Goal: Task Accomplishment & Management: Complete application form

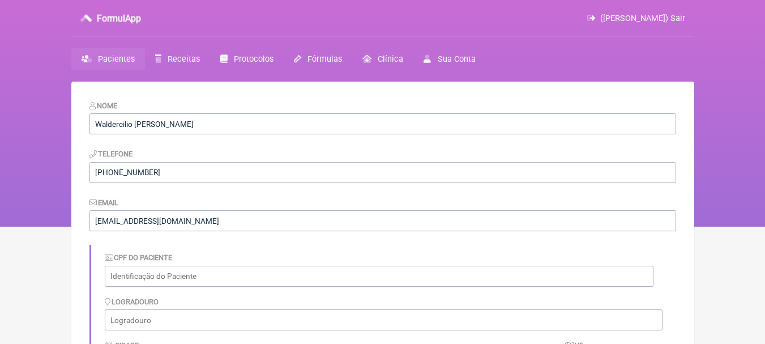
click at [90, 50] on link "Pacientes" at bounding box center [108, 59] width 74 height 22
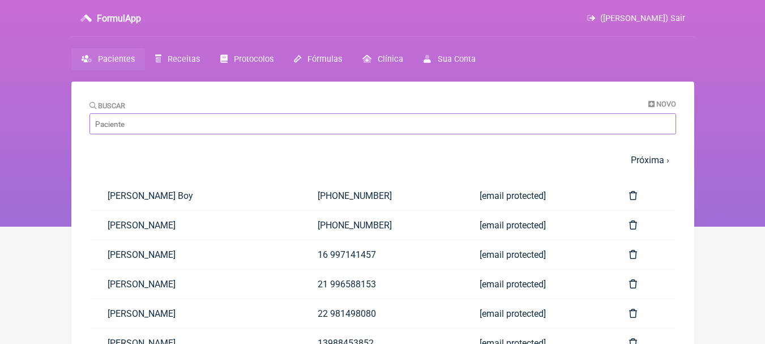
click at [221, 129] on input "Buscar" at bounding box center [383, 123] width 587 height 21
type input "ermeson"
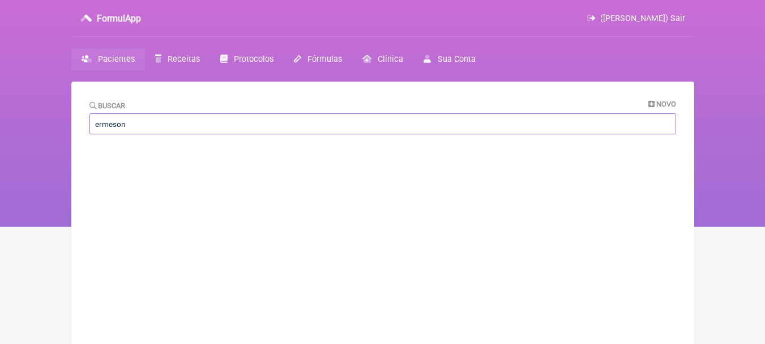
drag, startPoint x: 159, startPoint y: 122, endPoint x: 0, endPoint y: 123, distance: 158.6
click at [0, 123] on div "FormulApp (Leonam Leal) Sair Pacientes Receitas Protocolos Fórmulas Clínica Sua…" at bounding box center [382, 113] width 765 height 227
type input "emerson"
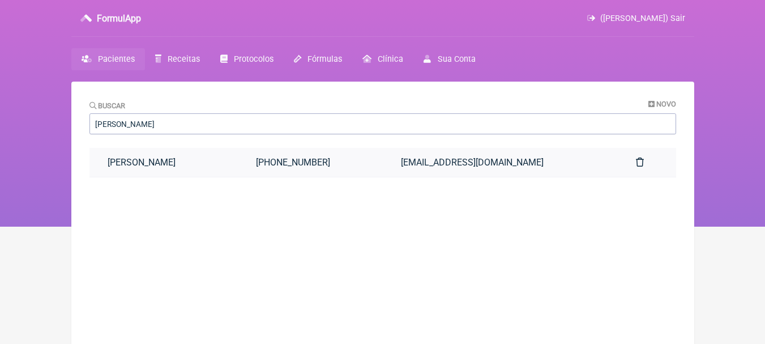
click at [197, 164] on link "[PERSON_NAME]" at bounding box center [164, 162] width 149 height 29
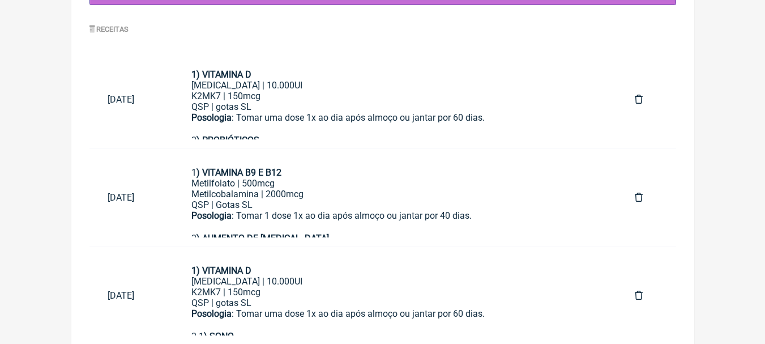
scroll to position [682, 0]
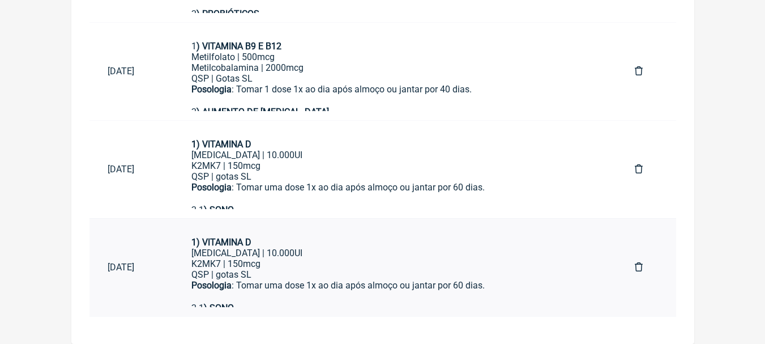
click at [405, 238] on div "1) VITAMINA D" at bounding box center [394, 242] width 407 height 11
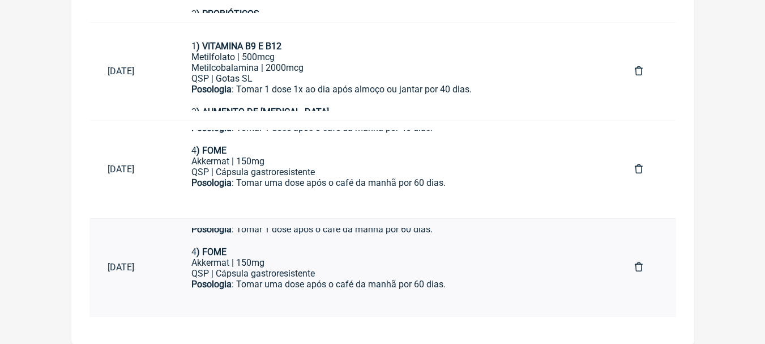
scroll to position [287, 0]
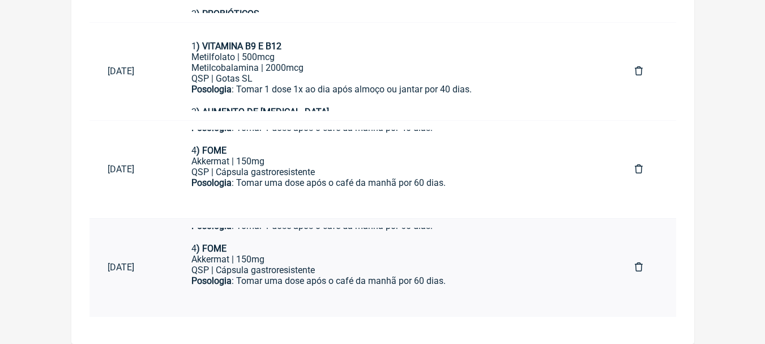
click at [424, 257] on div "Akkermat | 150mg" at bounding box center [394, 259] width 407 height 11
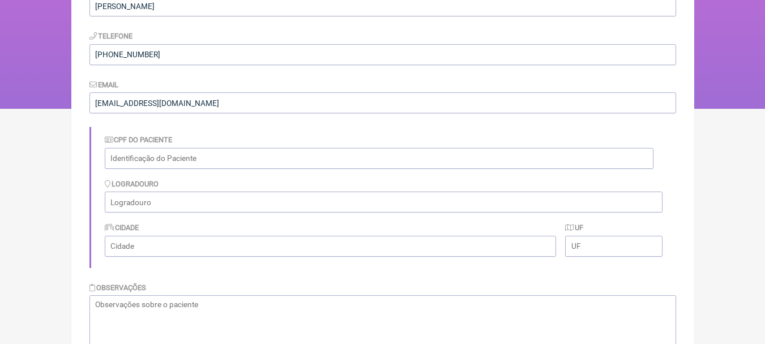
scroll to position [0, 0]
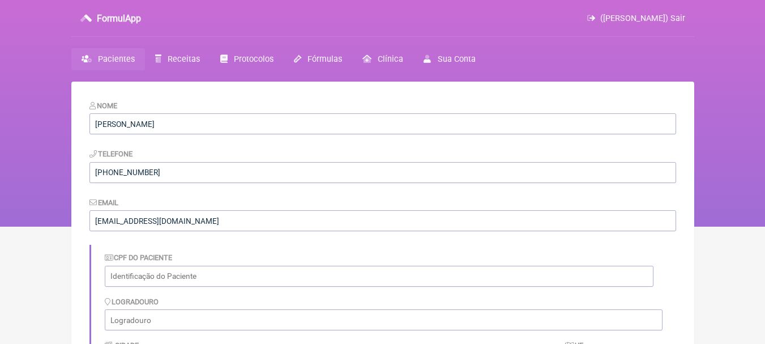
click at [123, 56] on span "Pacientes" at bounding box center [116, 59] width 37 height 10
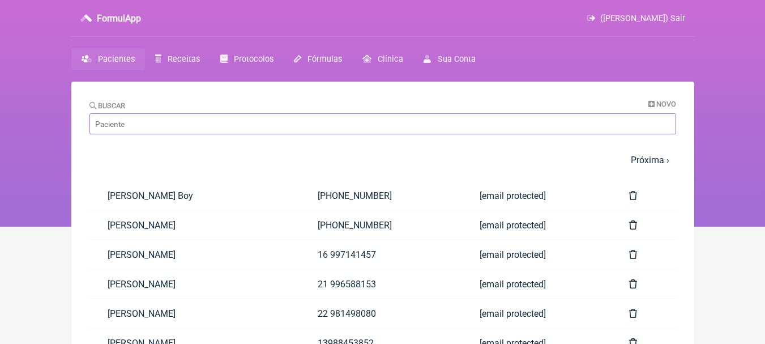
click at [224, 120] on input "Buscar" at bounding box center [383, 123] width 587 height 21
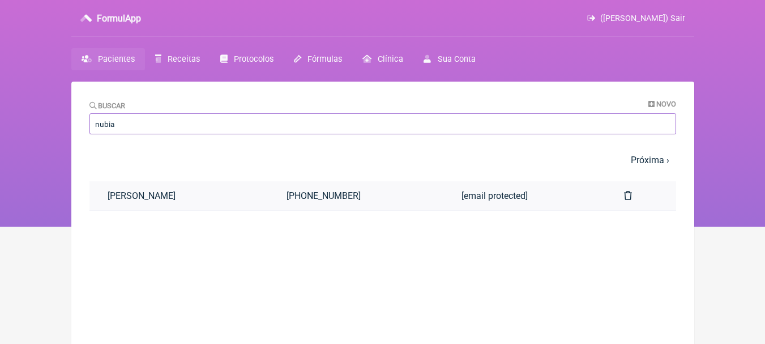
type input "nubia"
click at [225, 205] on link "[PERSON_NAME]" at bounding box center [180, 195] width 180 height 29
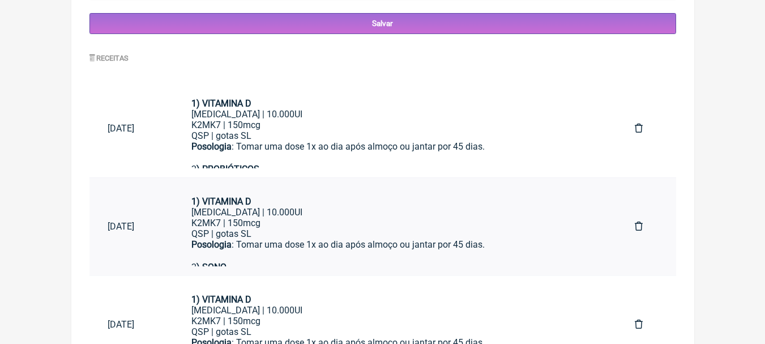
scroll to position [584, 0]
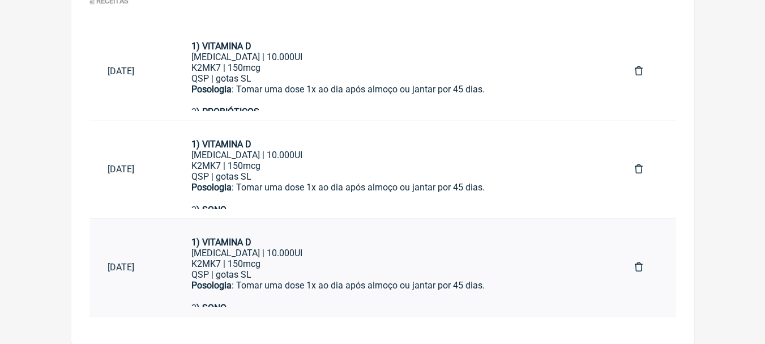
click at [416, 261] on div "K2MK7 | 150mcg" at bounding box center [394, 263] width 407 height 11
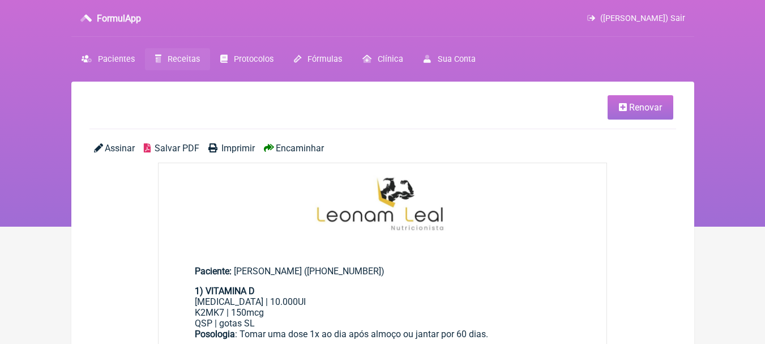
click at [186, 143] on span "Salvar PDF" at bounding box center [177, 148] width 45 height 11
click at [638, 106] on span "Renovar" at bounding box center [645, 107] width 33 height 11
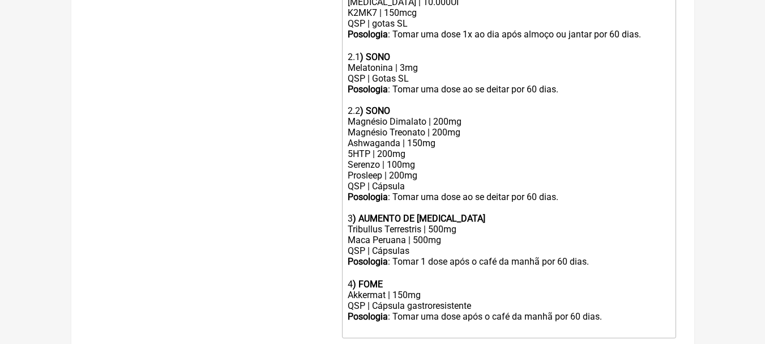
scroll to position [453, 0]
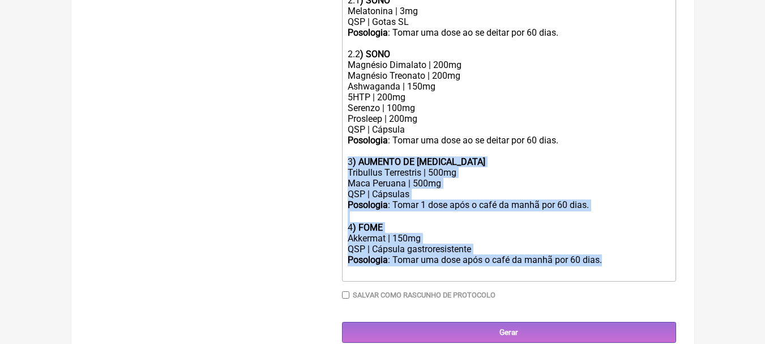
drag, startPoint x: 615, startPoint y: 270, endPoint x: 313, endPoint y: 170, distance: 318.0
click at [313, 170] on form "Buscar Protocolos Formulas Suplementos / Cosméticos Paciente Emerson Carlos Pac…" at bounding box center [383, 13] width 587 height 659
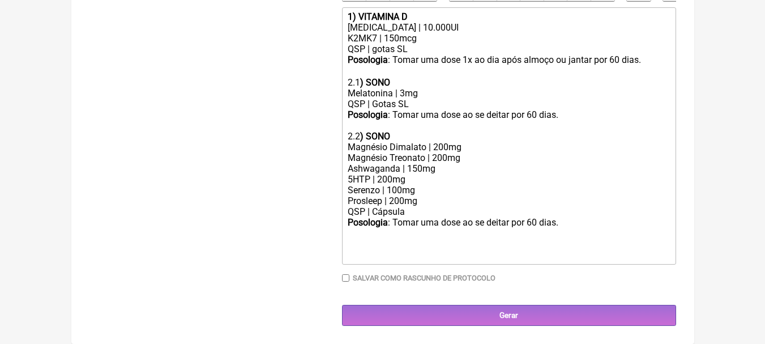
scroll to position [380, 0]
type trix-editor "<div><strong>1) VITAMINA D</strong></div><div>Colecalciferol | 10.000UI</div><d…"
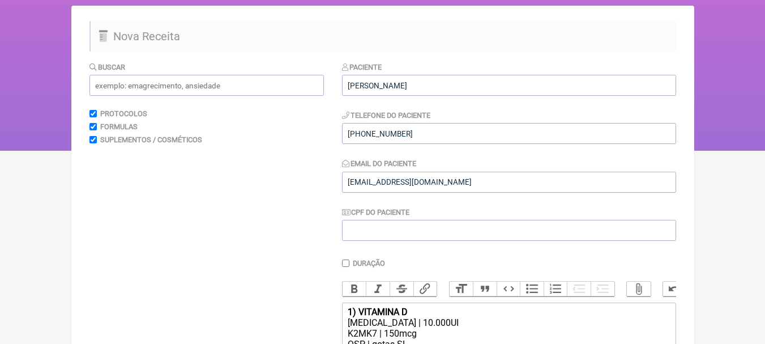
scroll to position [0, 0]
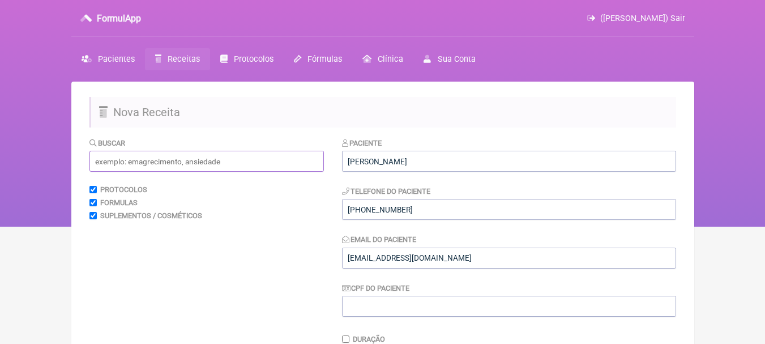
click at [194, 163] on input "text" at bounding box center [207, 161] width 235 height 21
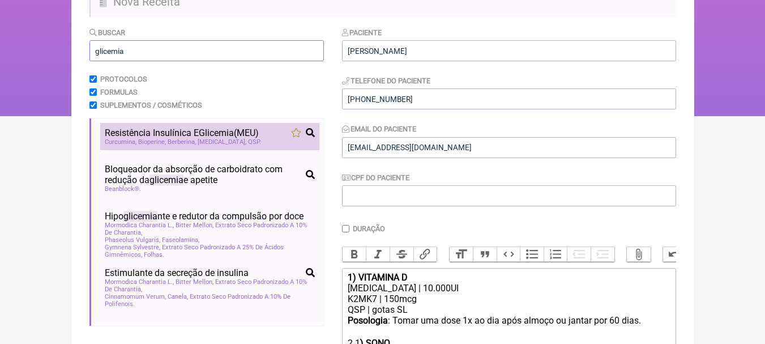
scroll to position [113, 0]
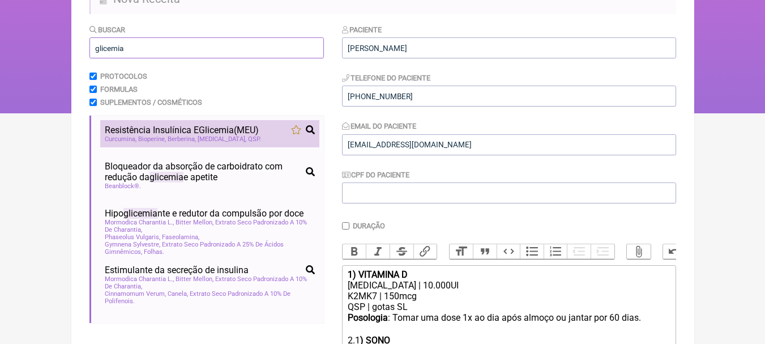
type input "glicemia"
click at [247, 127] on span "Resistência Insulínica E Glicemia (MEU)" at bounding box center [182, 130] width 154 height 11
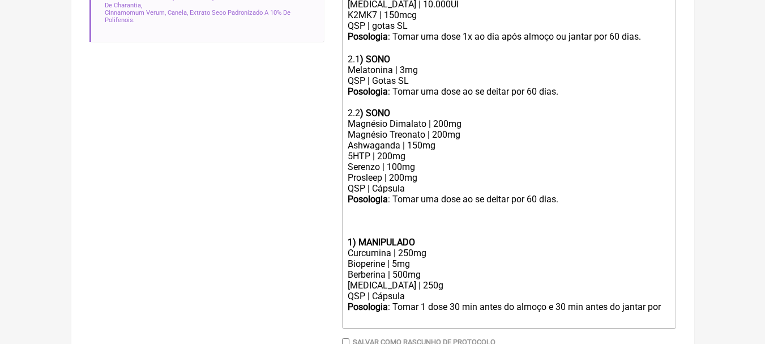
scroll to position [397, 0]
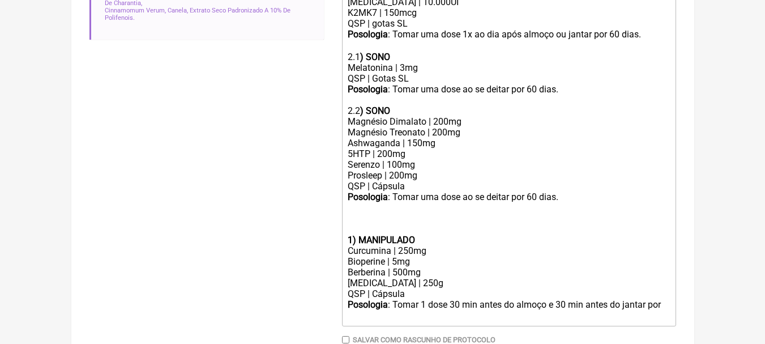
click at [385, 232] on div at bounding box center [509, 229] width 322 height 11
click at [385, 224] on div at bounding box center [509, 218] width 322 height 11
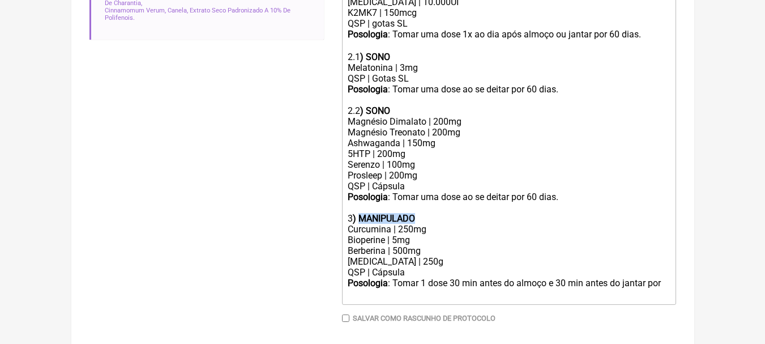
drag, startPoint x: 435, startPoint y: 228, endPoint x: 359, endPoint y: 225, distance: 76.0
click at [359, 224] on div "3 ) MANIPULADO" at bounding box center [509, 218] width 322 height 11
click at [411, 235] on div "Curcumina | 250mg" at bounding box center [509, 229] width 322 height 11
drag, startPoint x: 386, startPoint y: 249, endPoint x: 318, endPoint y: 247, distance: 68.0
click at [318, 247] on form "Buscar glicemia Protocolos Formulas Suplementos / Cosméticos Resistência Insulí…" at bounding box center [383, 53] width 587 height 625
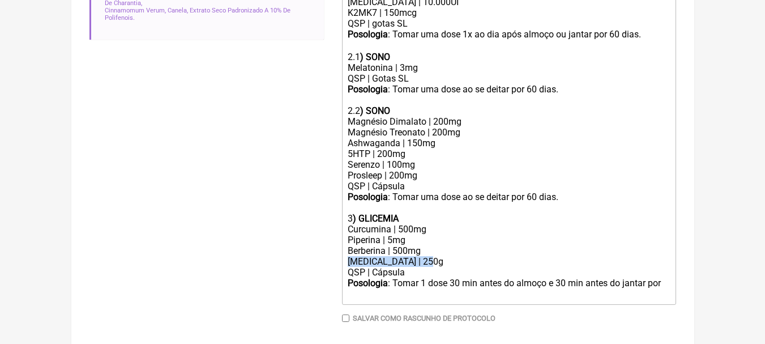
drag, startPoint x: 434, startPoint y: 270, endPoint x: 332, endPoint y: 268, distance: 102.0
click at [332, 268] on form "Buscar glicemia Protocolos Formulas Suplementos / Cosméticos Resistência Insulí…" at bounding box center [383, 53] width 587 height 625
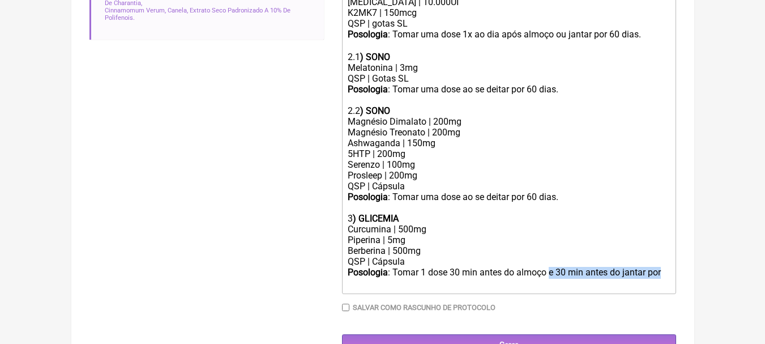
drag, startPoint x: 550, startPoint y: 279, endPoint x: 677, endPoint y: 278, distance: 127.5
click at [677, 278] on main "Nova Receita Buscar glicemia Protocolos Formulas Suplementos / Cosméticos Resis…" at bounding box center [382, 29] width 623 height 688
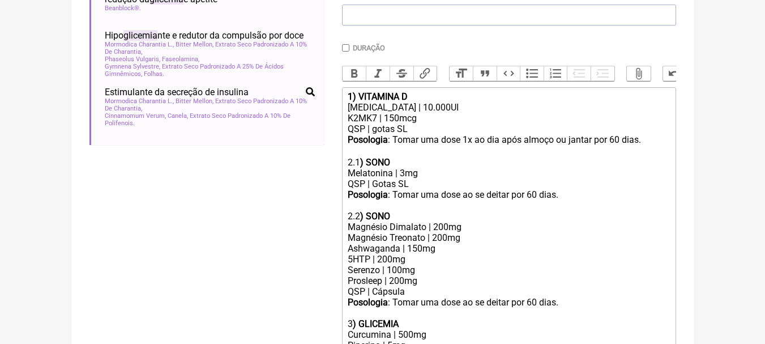
scroll to position [283, 0]
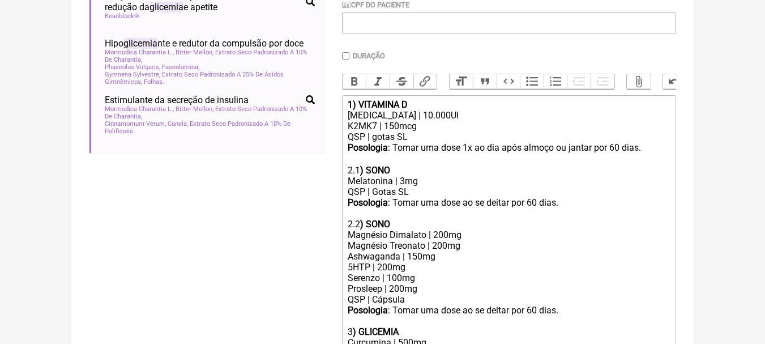
click at [616, 155] on div "Posologia : Tomar uma dose 1x ao dia após almoço ou jantar por 60 dias. ㅤㅤ" at bounding box center [509, 153] width 322 height 23
click at [620, 155] on div "Posologia : Tomar uma dose 1x ao dia após almoço ou jantar por 60 dias. ㅤㅤ" at bounding box center [509, 153] width 322 height 23
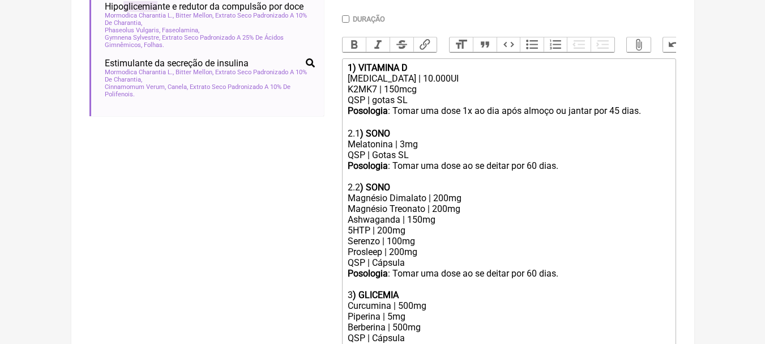
scroll to position [340, 0]
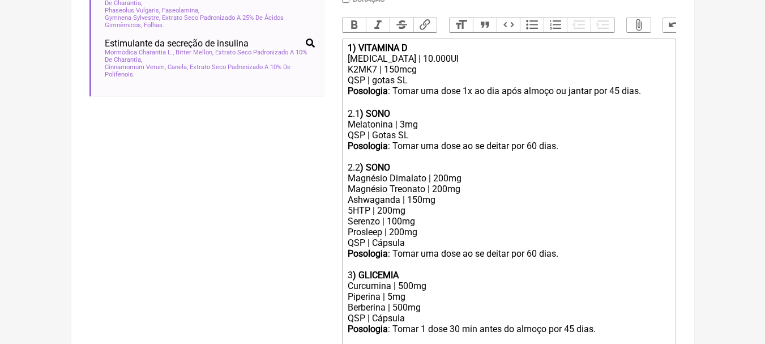
click at [536, 151] on div "Posologia : Tomar uma dose ao se deitar por 60 dias." at bounding box center [509, 151] width 322 height 22
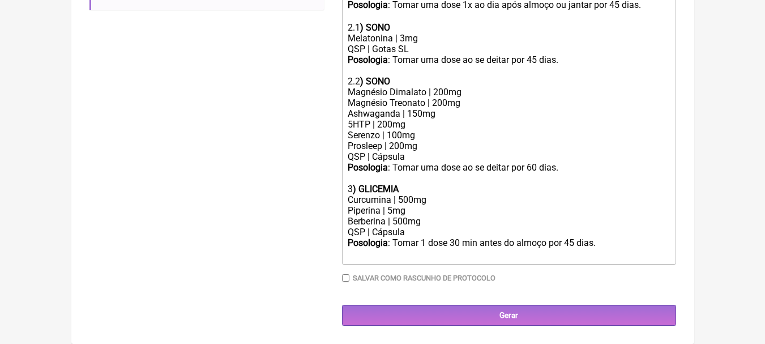
click at [538, 164] on div "Posologia : Tomar uma dose ao se deitar por 60 dias." at bounding box center [509, 173] width 322 height 22
type trix-editor "<div><strong>1) VITAMINA D</strong></div><div>Colecalciferol | 10.000UI</div><d…"
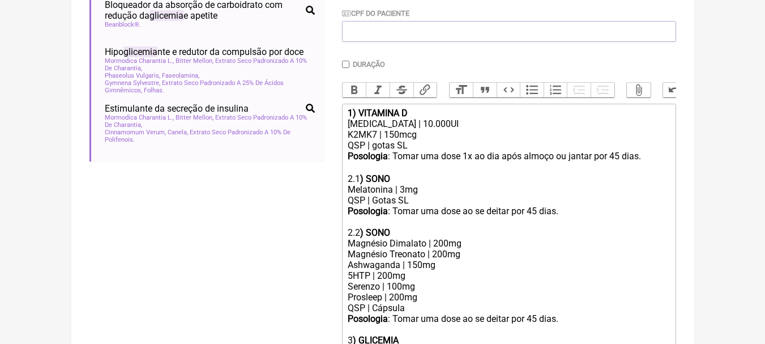
scroll to position [340, 0]
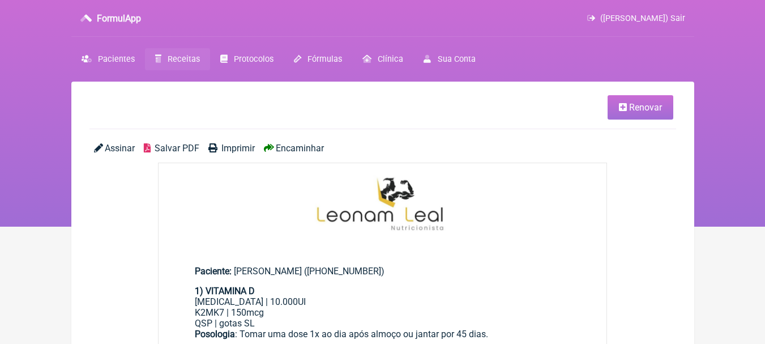
click at [645, 103] on span "Renovar" at bounding box center [645, 107] width 33 height 11
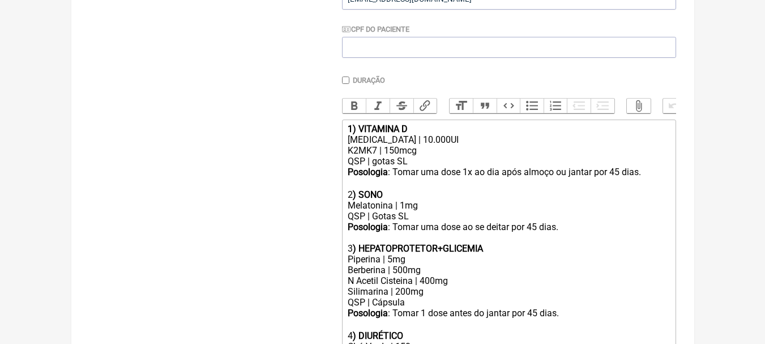
scroll to position [340, 0]
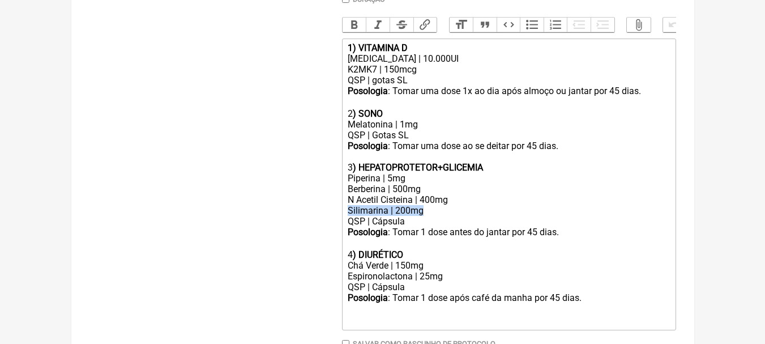
drag, startPoint x: 442, startPoint y: 218, endPoint x: 322, endPoint y: 220, distance: 120.1
click at [322, 220] on form "Buscar Protocolos Formulas Suplementos / Cosméticos Paciente [PERSON_NAME] Tele…" at bounding box center [383, 94] width 587 height 594
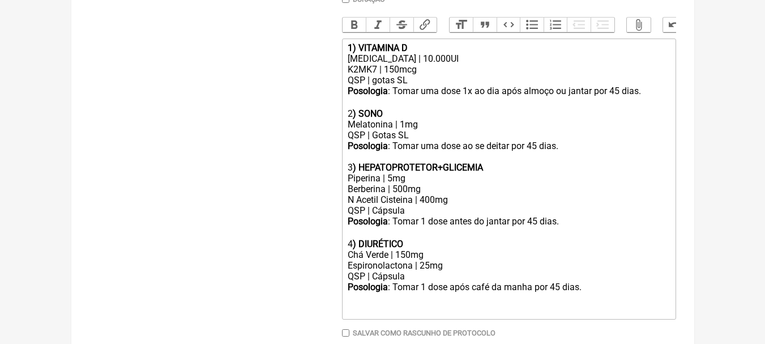
click at [450, 194] on div "Berberina | 500mg" at bounding box center [509, 189] width 322 height 11
click at [442, 53] on div "1) VITAMINA D" at bounding box center [509, 47] width 322 height 11
type trix-editor "<div><strong>1) VITAMINA D (?)</strong></div><div>[MEDICAL_DATA] | 10.000UI</di…"
